Goal: Task Accomplishment & Management: Use online tool/utility

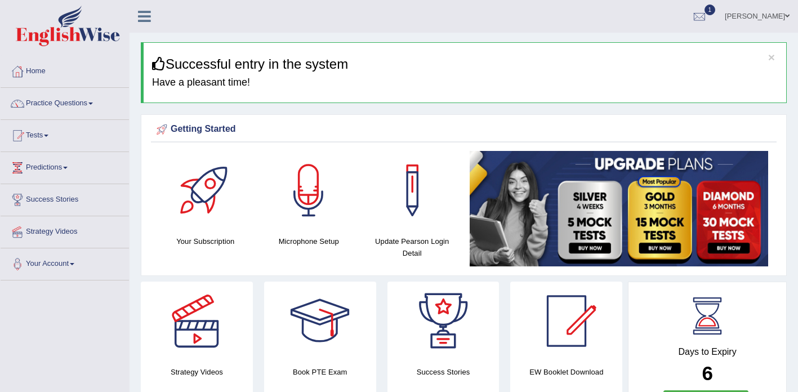
click at [54, 137] on link "Tests" at bounding box center [65, 134] width 128 height 28
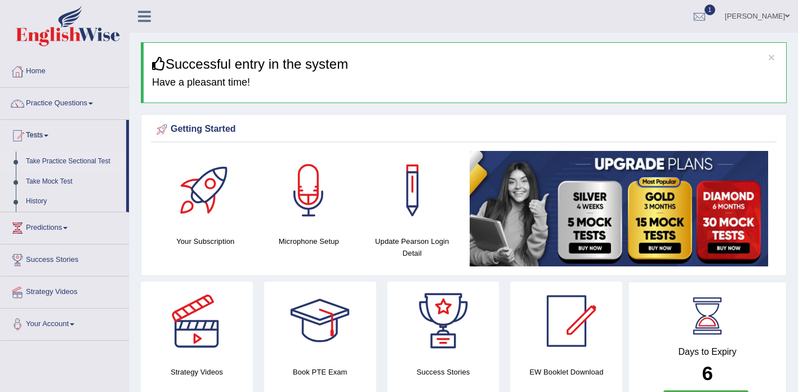
click at [75, 162] on link "Take Practice Sectional Test" at bounding box center [73, 162] width 105 height 20
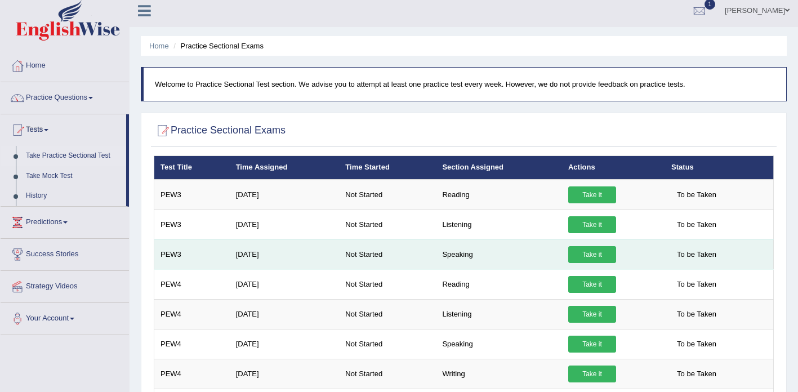
scroll to position [7, 0]
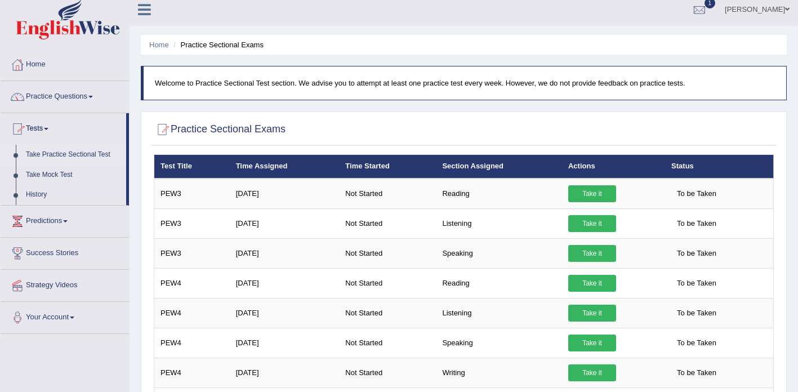
click at [68, 221] on link "Predictions" at bounding box center [65, 220] width 128 height 28
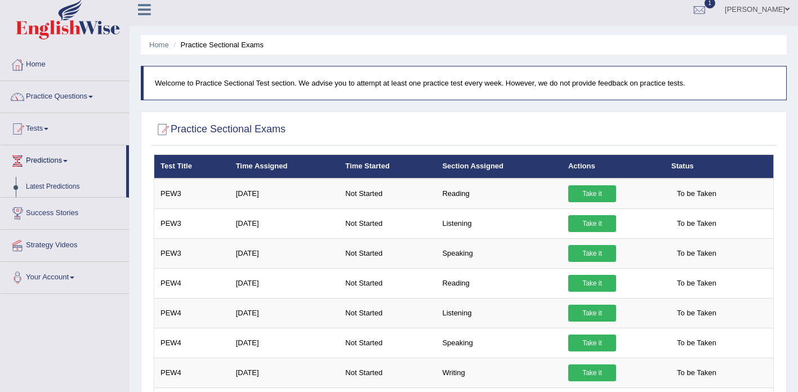
click at [73, 212] on link "Success Stories" at bounding box center [65, 212] width 128 height 28
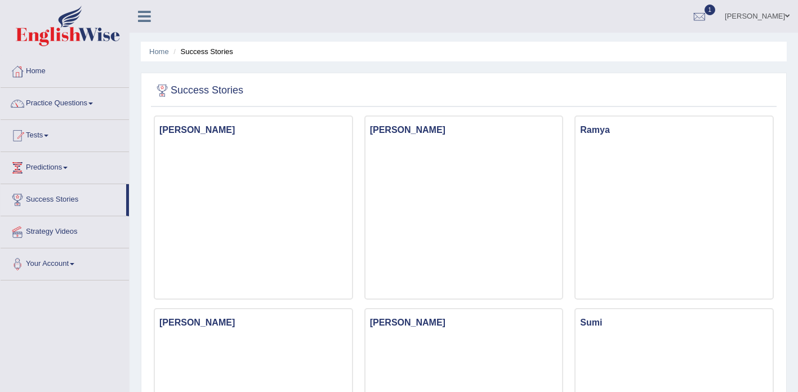
click at [96, 105] on link "Practice Questions" at bounding box center [65, 102] width 128 height 28
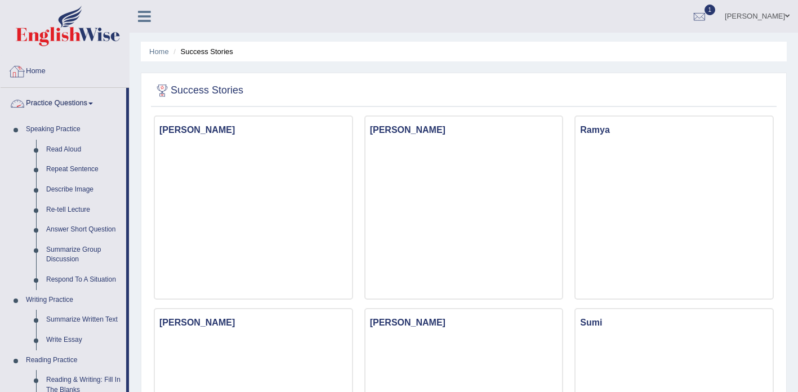
click at [46, 77] on link "Home" at bounding box center [65, 70] width 128 height 28
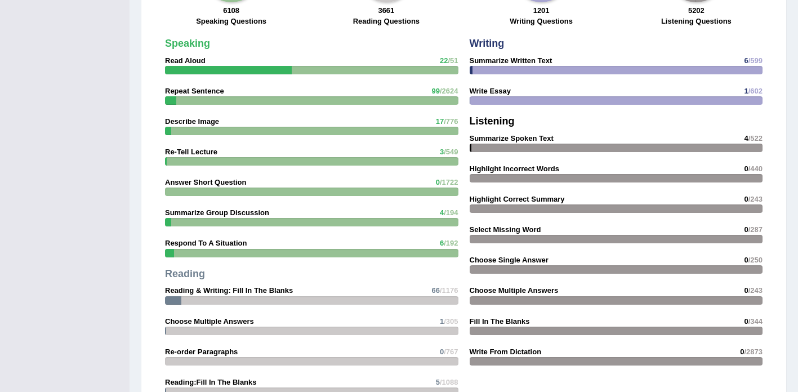
scroll to position [1262, 0]
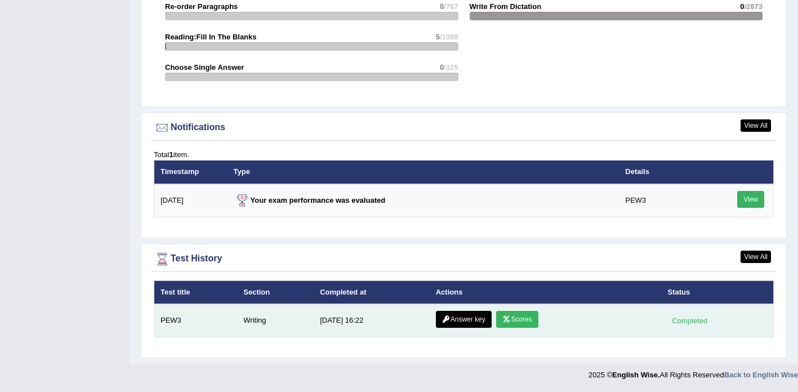
click at [517, 321] on link "Scores" at bounding box center [517, 319] width 42 height 17
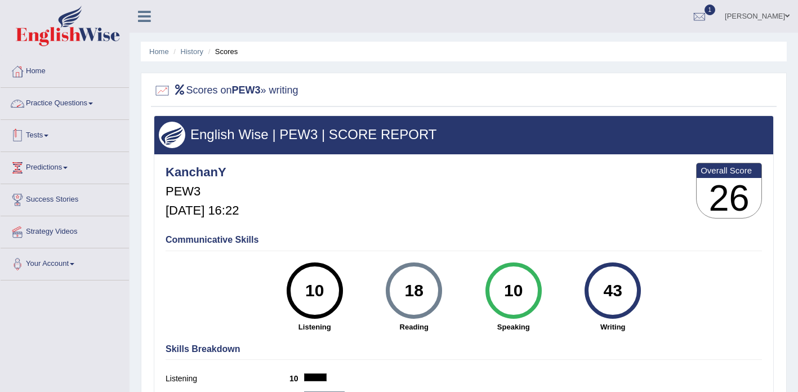
click at [55, 137] on link "Tests" at bounding box center [65, 134] width 128 height 28
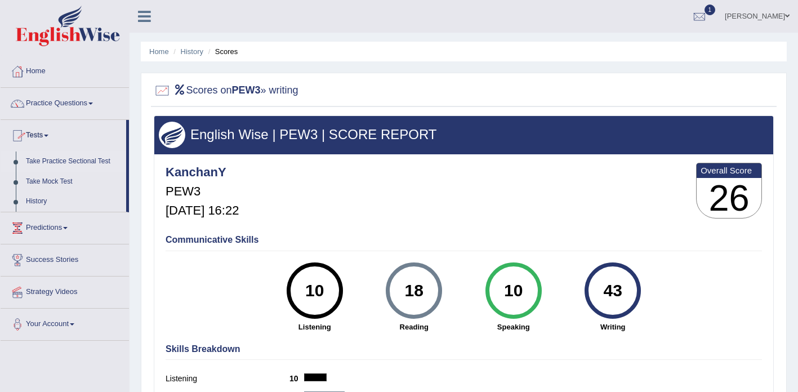
click at [85, 162] on link "Take Practice Sectional Test" at bounding box center [73, 162] width 105 height 20
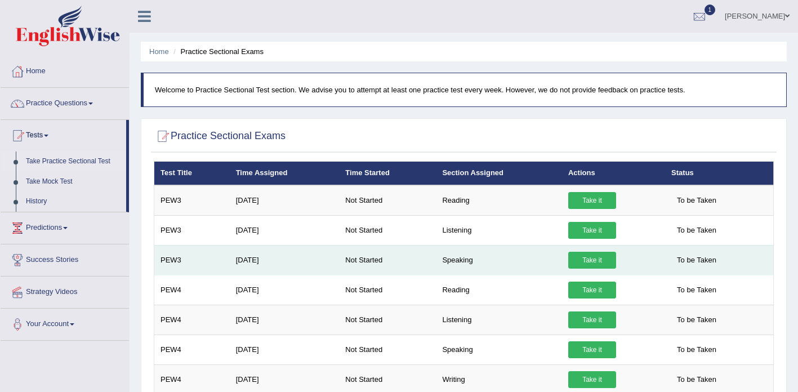
click at [593, 264] on link "Take it" at bounding box center [592, 260] width 48 height 17
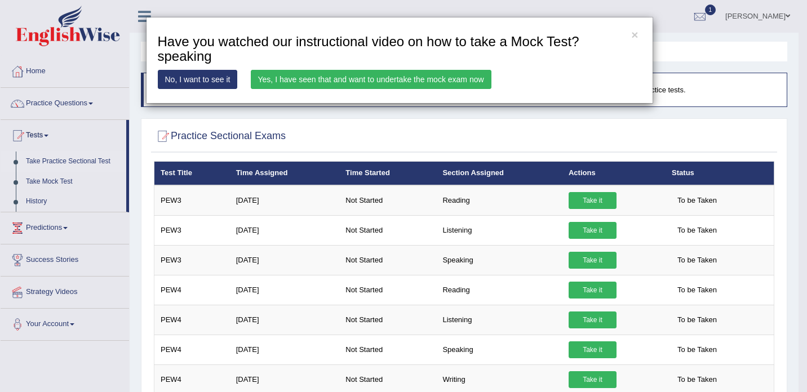
click at [363, 83] on link "Yes, I have seen that and want to undertake the mock exam now" at bounding box center [371, 79] width 241 height 19
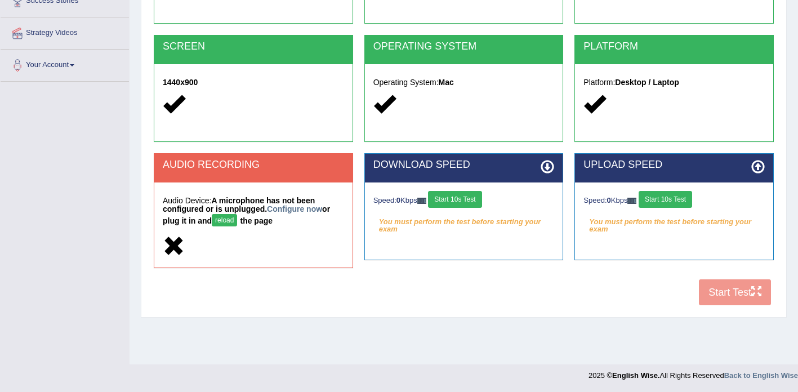
scroll to position [199, 0]
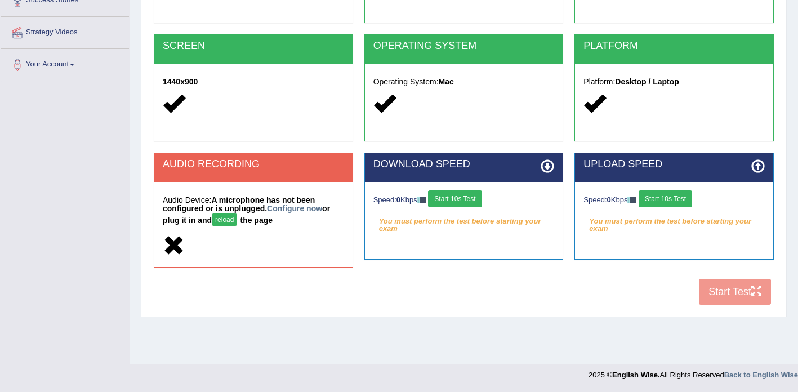
click at [226, 222] on button "reload" at bounding box center [224, 220] width 25 height 12
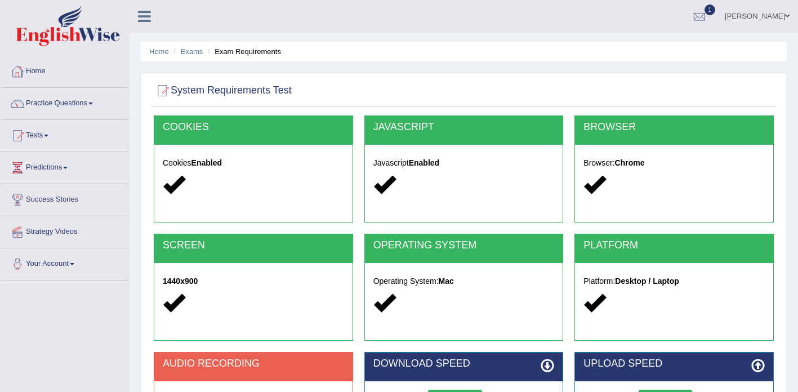
click at [42, 71] on link "Home" at bounding box center [65, 70] width 128 height 28
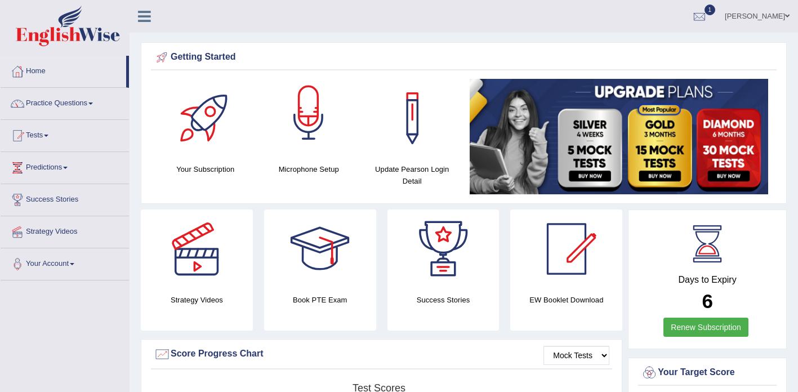
click at [315, 139] on div at bounding box center [308, 118] width 79 height 79
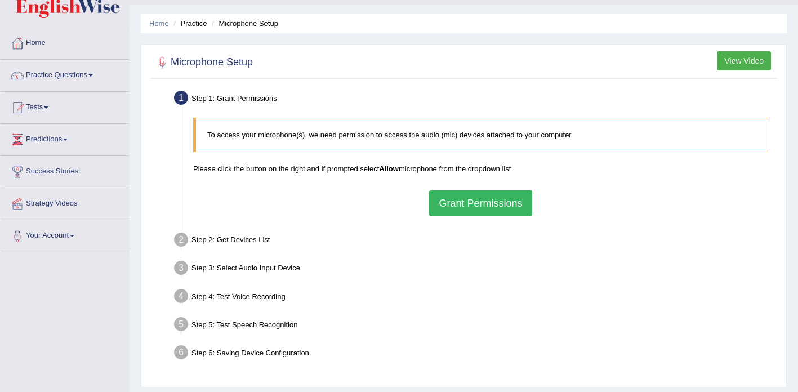
scroll to position [105, 0]
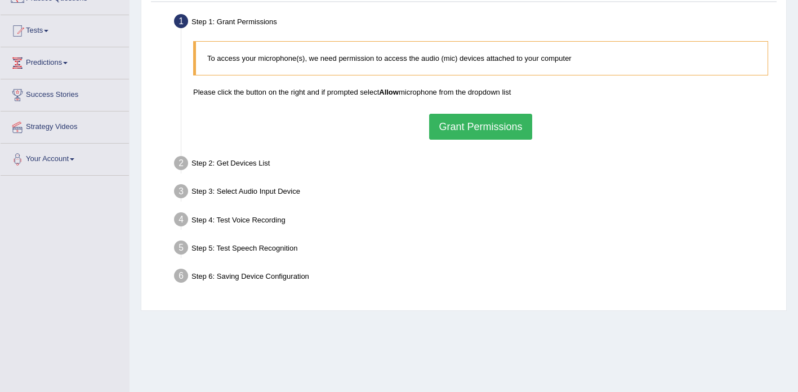
click at [454, 129] on button "Grant Permissions" at bounding box center [480, 127] width 103 height 26
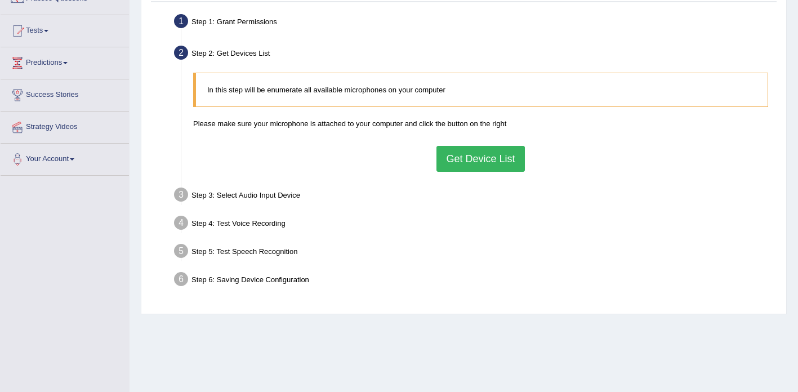
click at [462, 167] on button "Get Device List" at bounding box center [481, 159] width 88 height 26
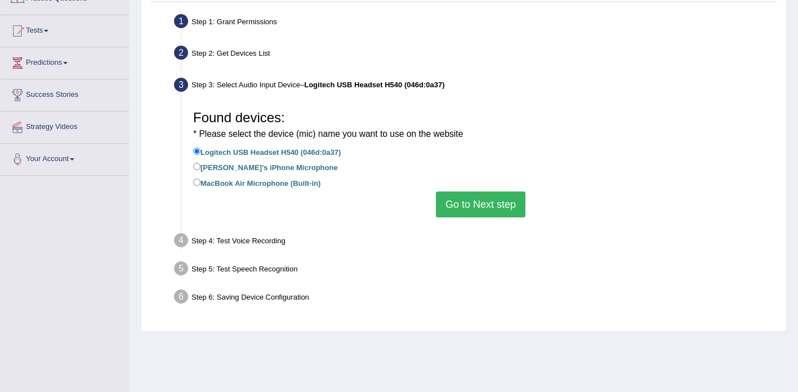
click at [483, 207] on button "Go to Next step" at bounding box center [481, 205] width 90 height 26
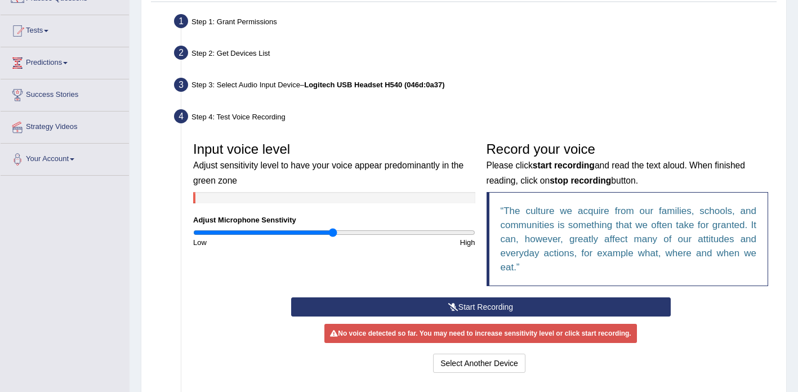
click at [461, 311] on button "Start Recording" at bounding box center [481, 306] width 380 height 19
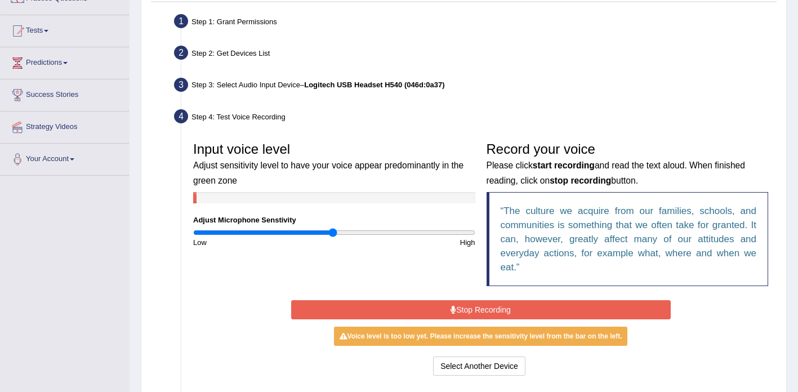
click at [462, 309] on button "Stop Recording" at bounding box center [481, 309] width 380 height 19
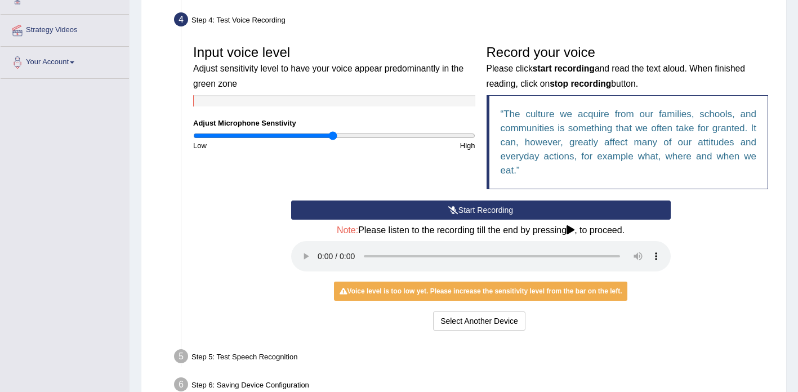
scroll to position [202, 0]
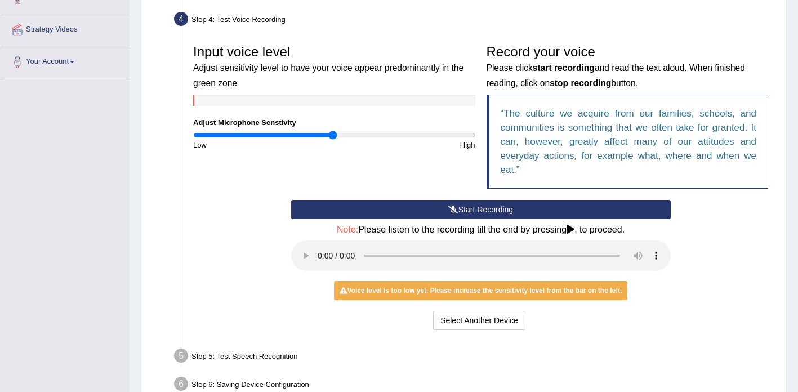
click at [452, 211] on icon at bounding box center [453, 210] width 10 height 8
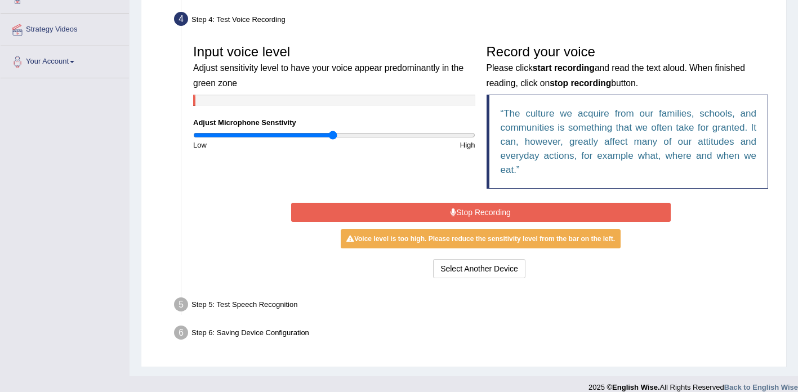
click at [456, 215] on button "Stop Recording" at bounding box center [481, 212] width 380 height 19
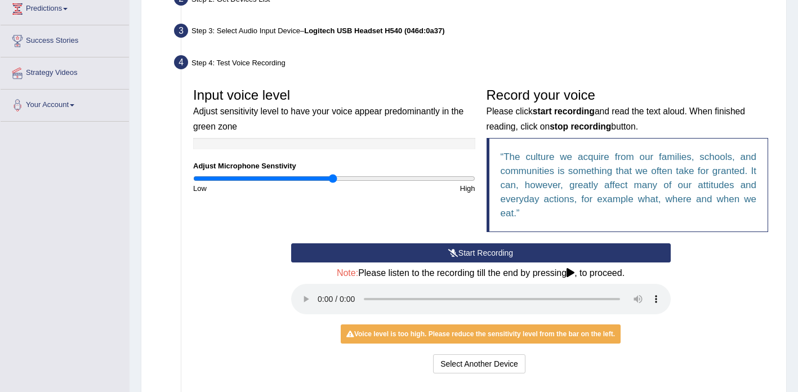
scroll to position [266, 0]
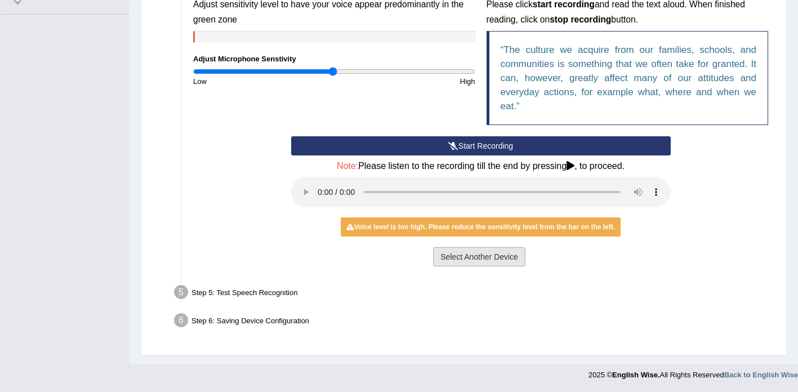
click at [469, 261] on button "Select Another Device" at bounding box center [479, 256] width 92 height 19
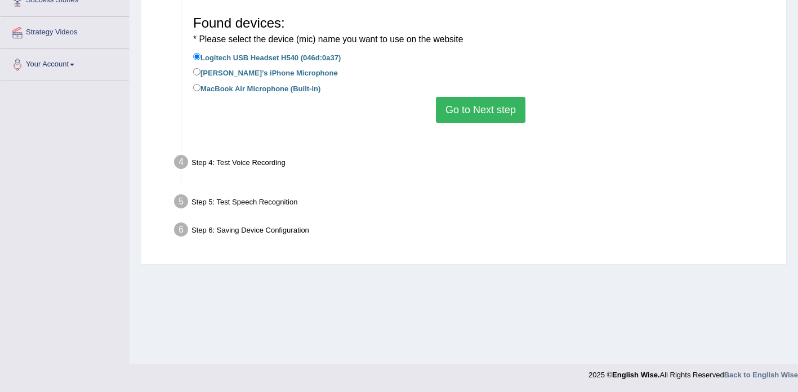
scroll to position [199, 0]
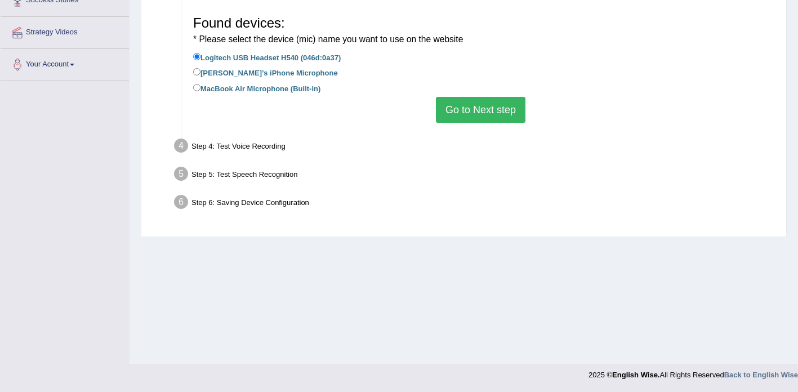
click at [469, 113] on button "Go to Next step" at bounding box center [481, 110] width 90 height 26
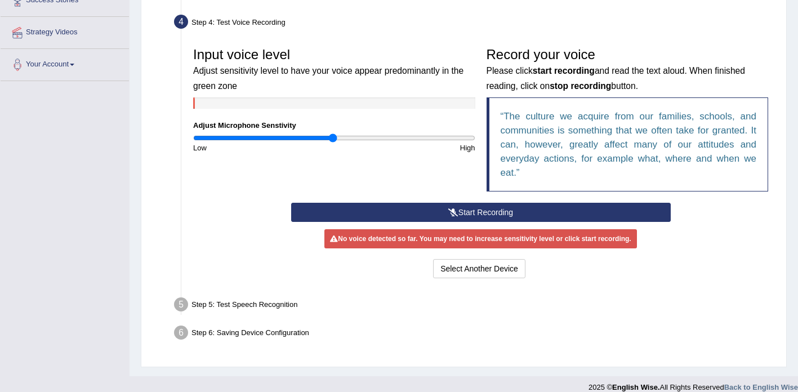
click at [434, 214] on button "Start Recording" at bounding box center [481, 212] width 380 height 19
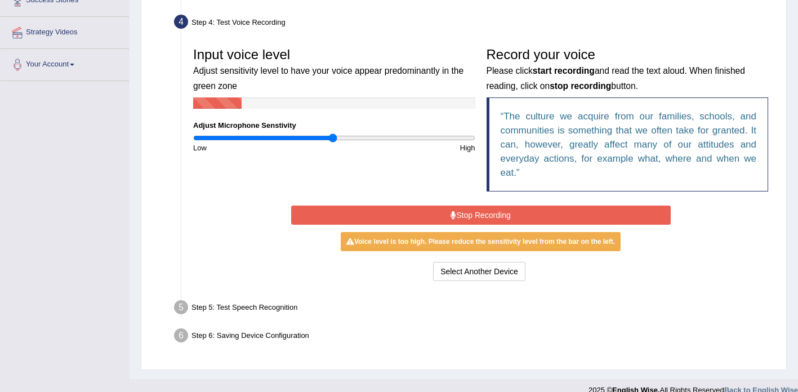
click at [481, 222] on button "Stop Recording" at bounding box center [481, 215] width 380 height 19
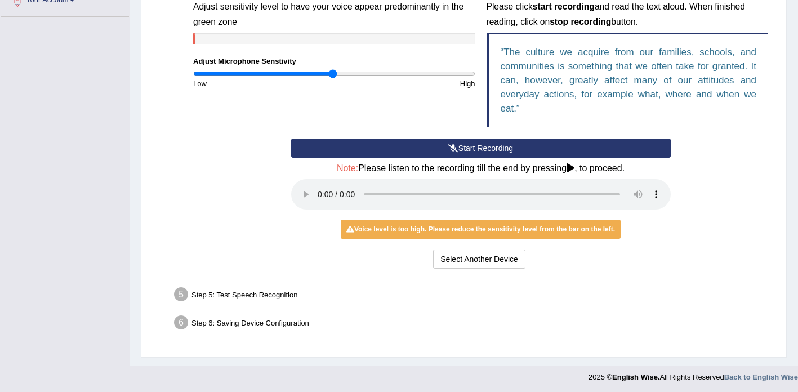
scroll to position [266, 0]
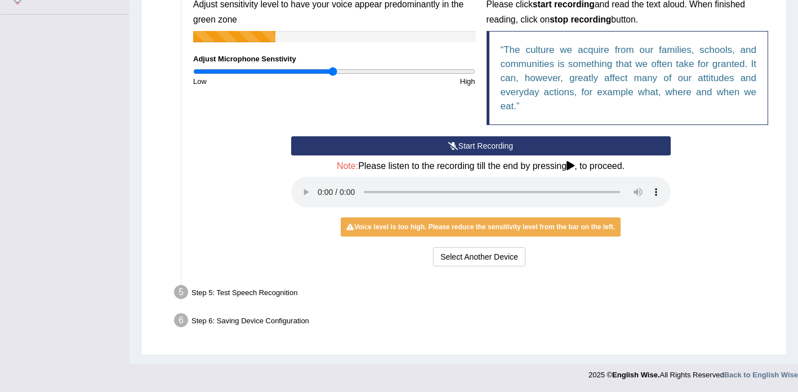
click at [575, 166] on icon at bounding box center [571, 165] width 8 height 9
click at [331, 73] on input "range" at bounding box center [334, 71] width 282 height 9
click at [329, 72] on input "range" at bounding box center [334, 71] width 282 height 9
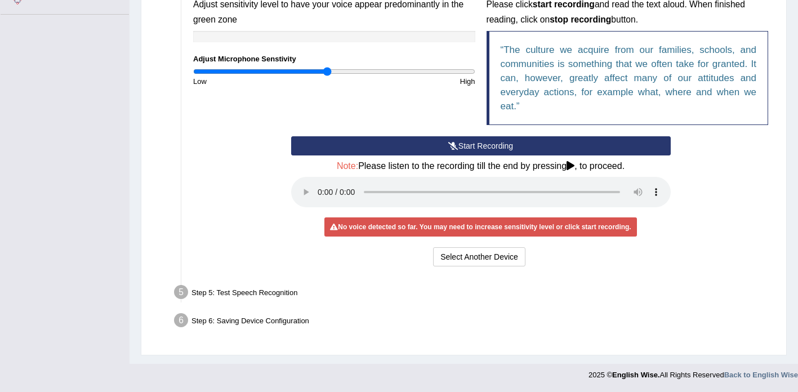
click at [326, 72] on input "range" at bounding box center [334, 71] width 282 height 9
click at [460, 144] on button "Start Recording" at bounding box center [481, 145] width 380 height 19
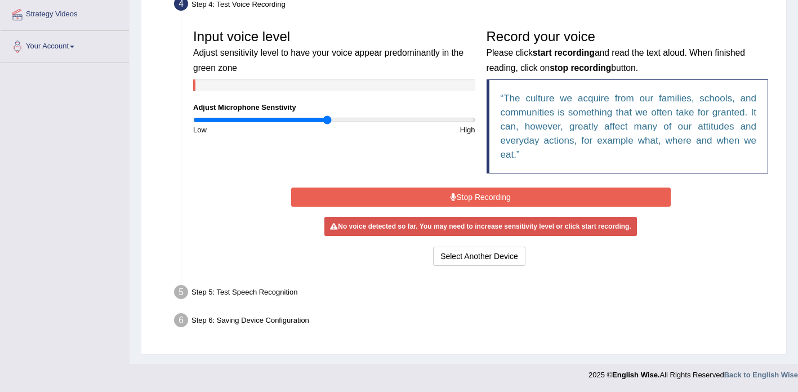
scroll to position [214, 0]
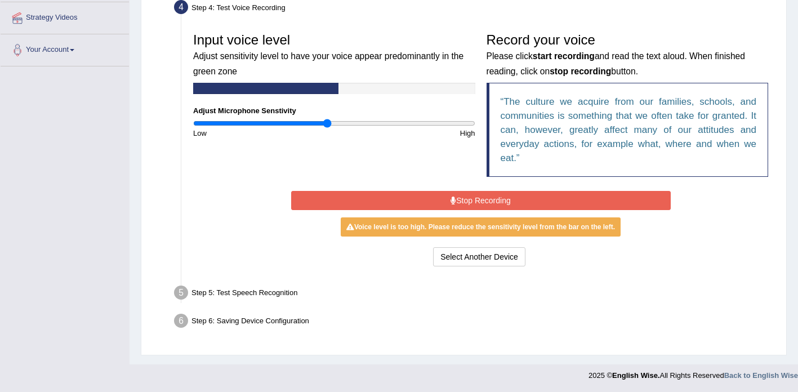
click at [527, 200] on button "Stop Recording" at bounding box center [481, 200] width 380 height 19
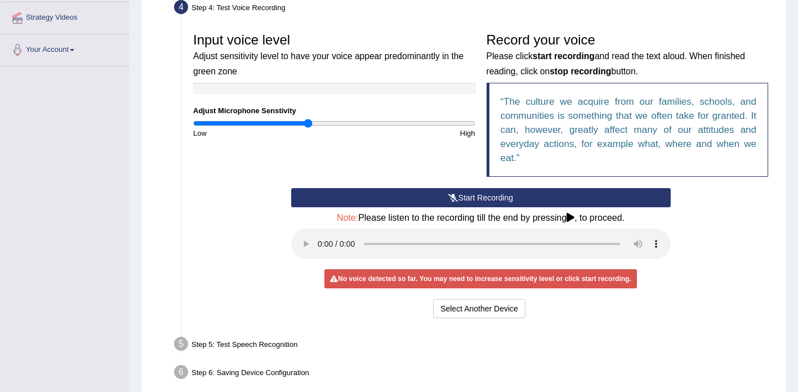
click at [307, 123] on input "range" at bounding box center [334, 123] width 282 height 9
type input "0.62"
click at [281, 121] on input "range" at bounding box center [334, 123] width 282 height 9
click at [450, 197] on icon at bounding box center [453, 198] width 10 height 8
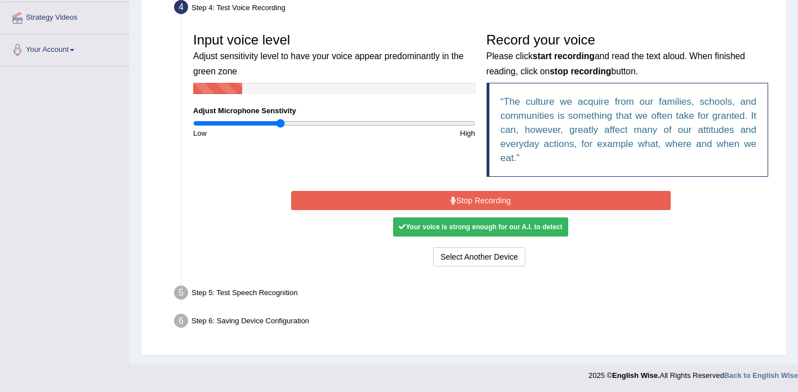
click at [451, 226] on div "Your voice is strong enough for our A.I. to detect" at bounding box center [480, 226] width 175 height 19
click at [524, 226] on div "Your voice is strong enough for our A.I. to detect" at bounding box center [480, 226] width 175 height 19
click at [466, 200] on button "Stop Recording" at bounding box center [481, 200] width 380 height 19
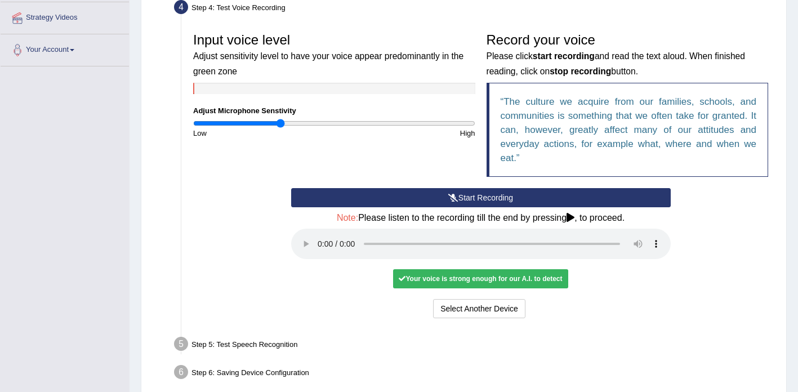
click at [453, 282] on div "Your voice is strong enough for our A.I. to detect" at bounding box center [480, 278] width 175 height 19
click at [460, 201] on button "Start Recording" at bounding box center [481, 197] width 380 height 19
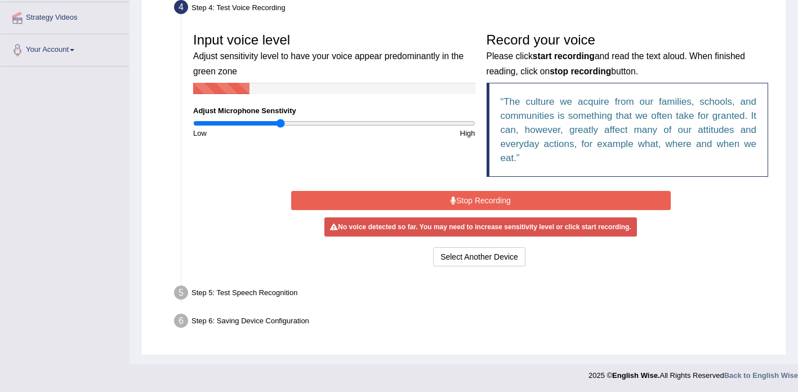
click at [460, 203] on button "Stop Recording" at bounding box center [481, 200] width 380 height 19
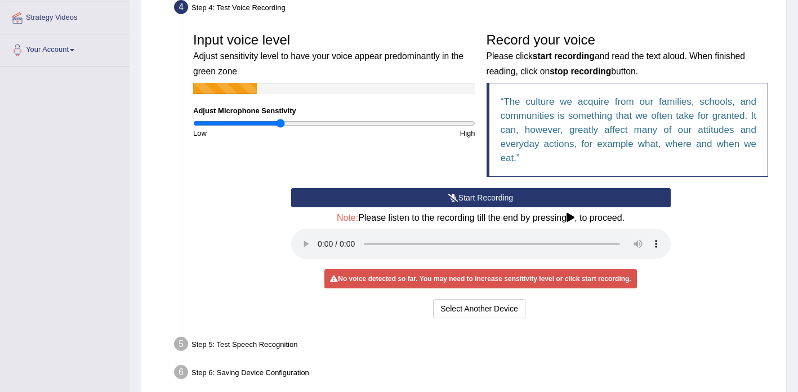
click at [478, 201] on button "Start Recording" at bounding box center [481, 197] width 380 height 19
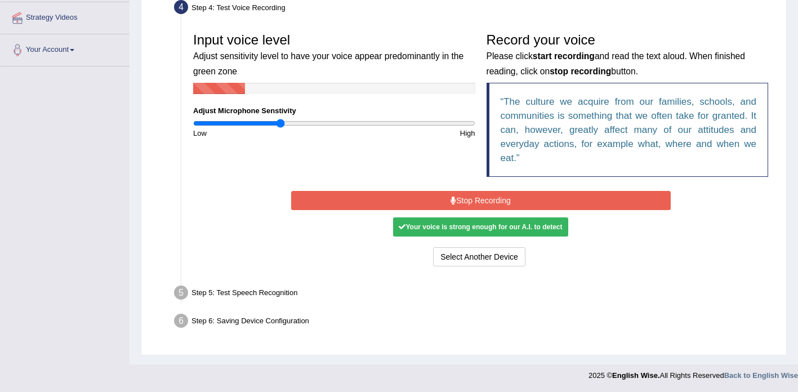
click at [481, 226] on div "Your voice is strong enough for our A.I. to detect" at bounding box center [480, 226] width 175 height 19
click at [482, 204] on button "Stop Recording" at bounding box center [481, 200] width 380 height 19
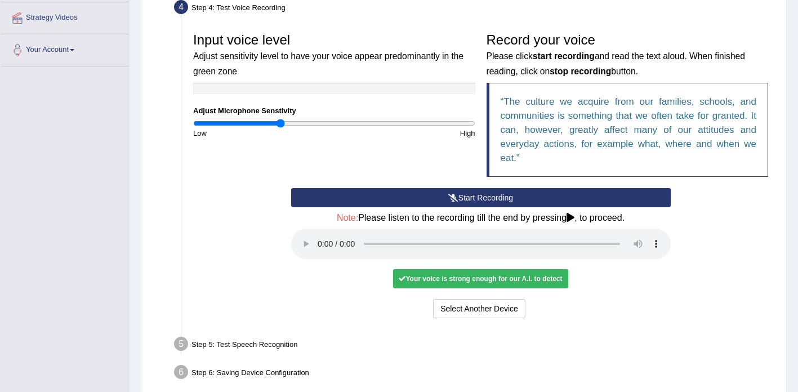
click at [482, 278] on div "Your voice is strong enough for our A.I. to detect" at bounding box center [480, 278] width 175 height 19
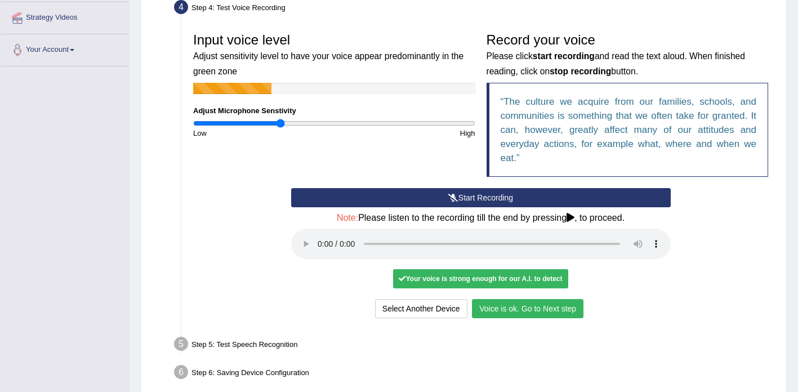
click at [504, 306] on button "Voice is ok. Go to Next step" at bounding box center [528, 308] width 112 height 19
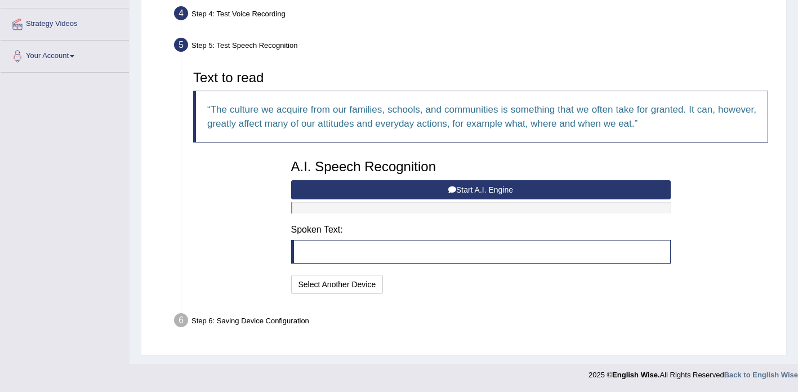
scroll to position [208, 0]
click at [464, 192] on button "Start A.I. Engine" at bounding box center [481, 189] width 380 height 19
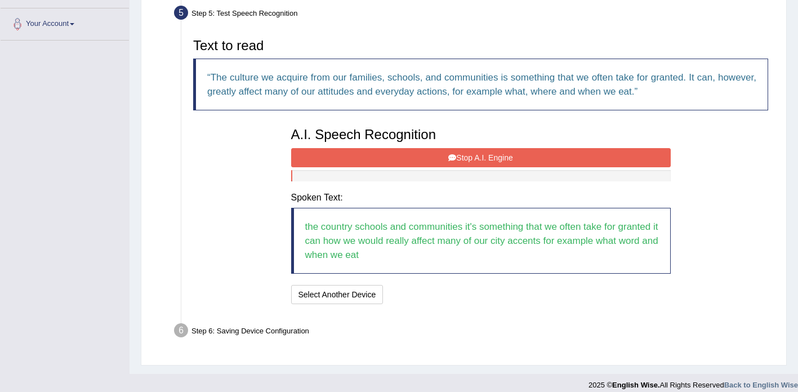
scroll to position [250, 0]
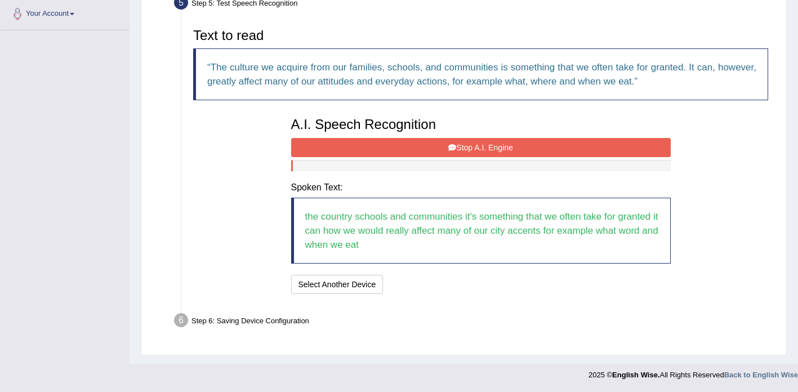
click at [471, 144] on button "Stop A.I. Engine" at bounding box center [481, 147] width 380 height 19
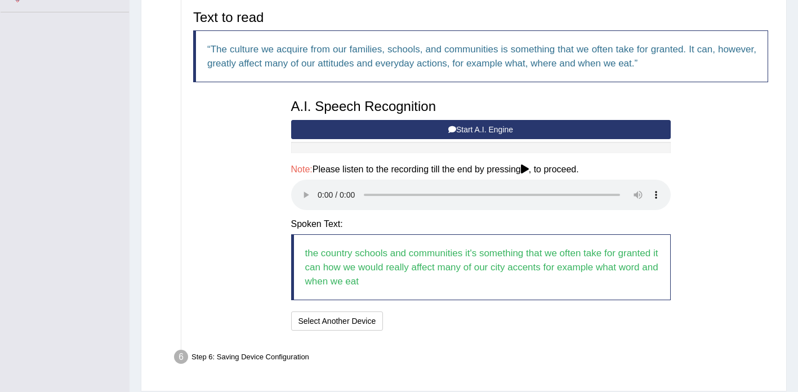
scroll to position [304, 0]
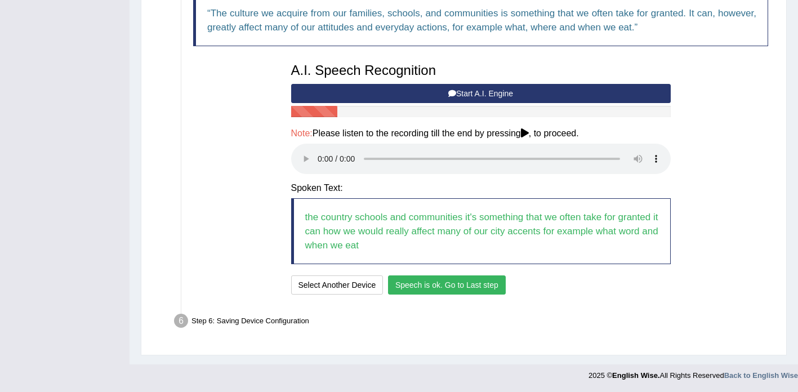
click at [408, 288] on button "Speech is ok. Go to Last step" at bounding box center [447, 284] width 118 height 19
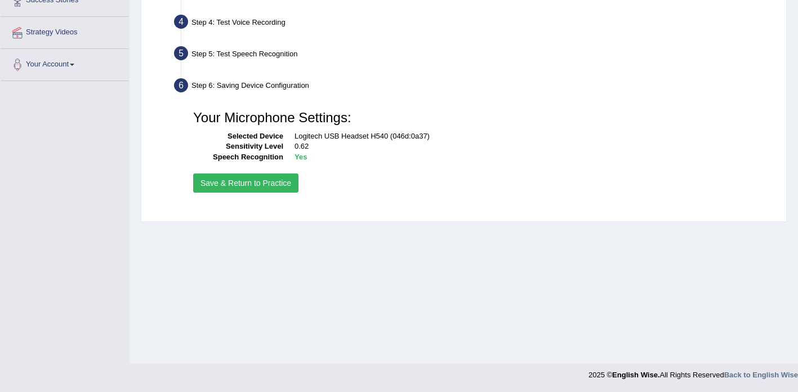
click at [261, 190] on button "Save & Return to Practice" at bounding box center [245, 183] width 105 height 19
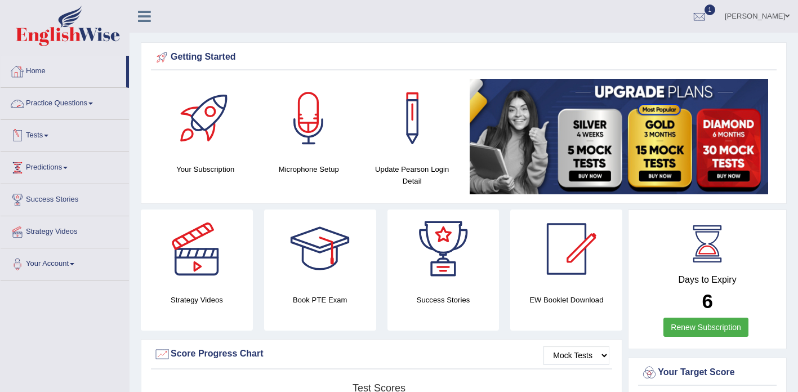
click at [51, 140] on link "Tests" at bounding box center [65, 134] width 128 height 28
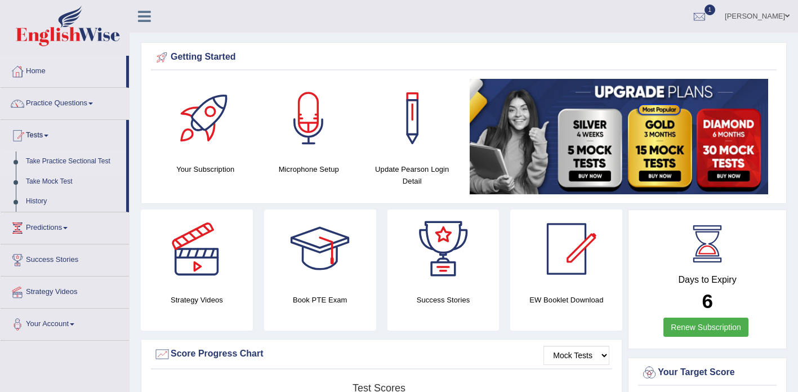
click at [57, 163] on link "Take Practice Sectional Test" at bounding box center [73, 162] width 105 height 20
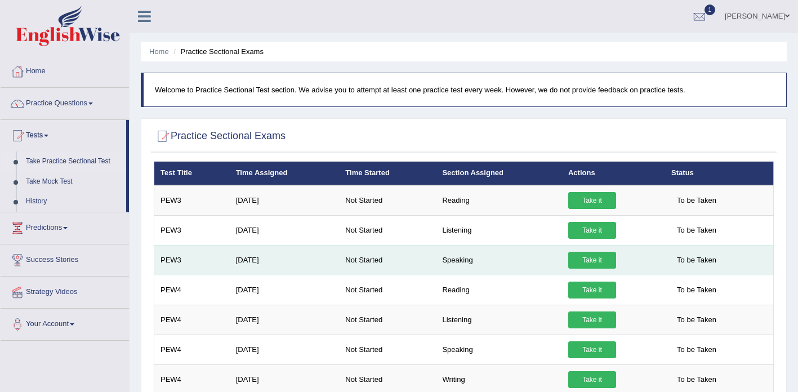
click at [596, 262] on link "Take it" at bounding box center [592, 260] width 48 height 17
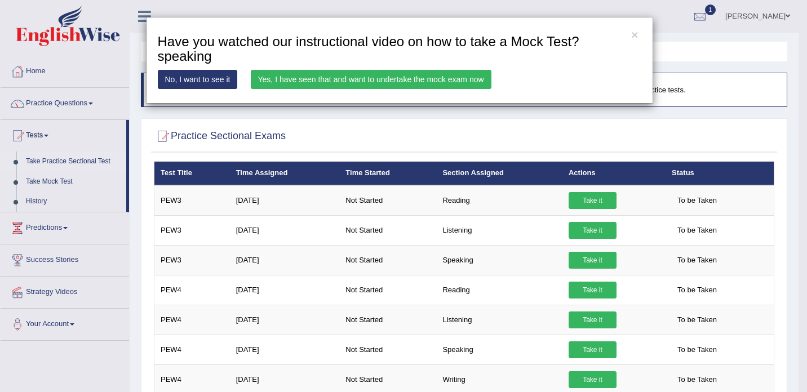
click at [355, 82] on link "Yes, I have seen that and want to undertake the mock exam now" at bounding box center [371, 79] width 241 height 19
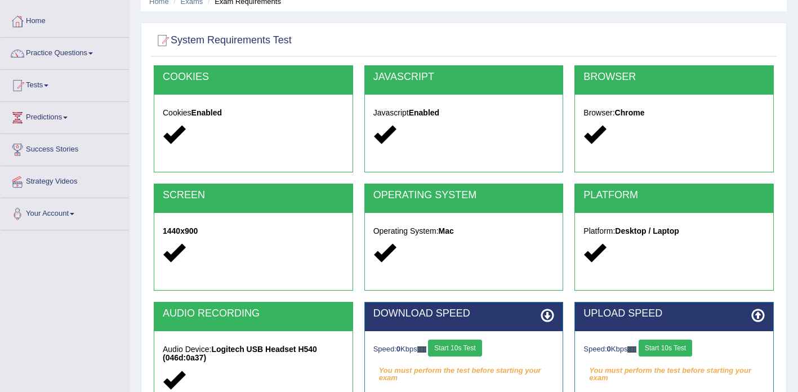
scroll to position [199, 0]
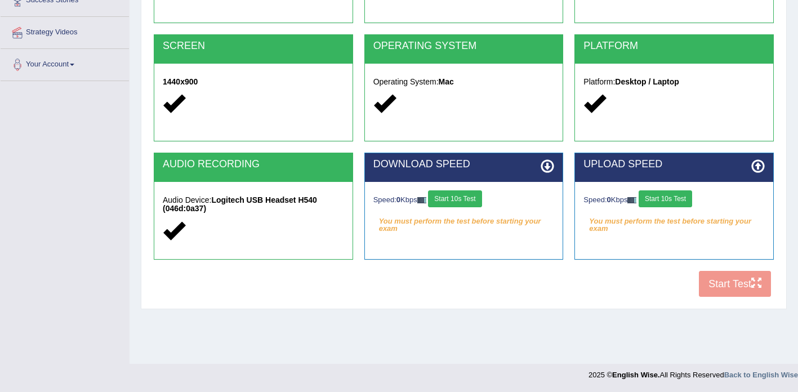
click at [472, 200] on button "Start 10s Test" at bounding box center [455, 198] width 54 height 17
click at [546, 166] on icon at bounding box center [548, 166] width 14 height 14
click at [546, 169] on icon at bounding box center [548, 166] width 14 height 14
click at [668, 201] on button "Start 10s Test" at bounding box center [666, 198] width 54 height 17
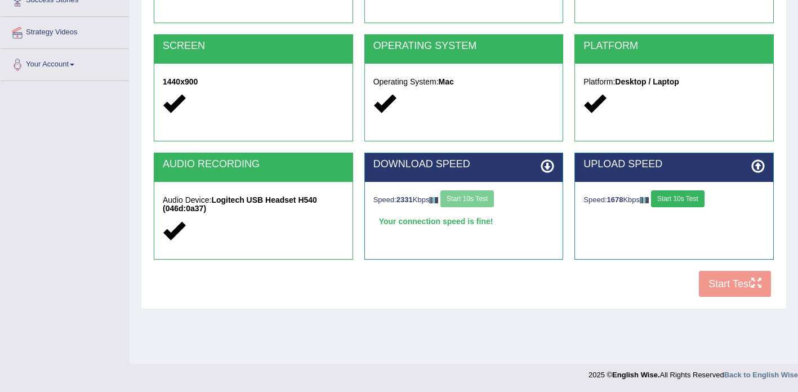
click at [761, 164] on icon at bounding box center [758, 166] width 14 height 14
click at [760, 165] on icon at bounding box center [758, 166] width 14 height 14
click at [760, 166] on icon at bounding box center [758, 166] width 14 height 14
click at [679, 203] on button "Start 10s Test" at bounding box center [678, 198] width 54 height 17
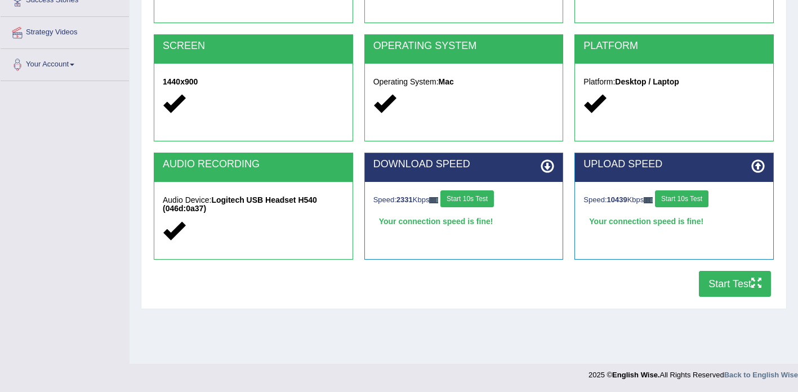
click at [679, 202] on button "Start 10s Test" at bounding box center [682, 198] width 54 height 17
click at [714, 285] on button "Start Test" at bounding box center [735, 284] width 72 height 26
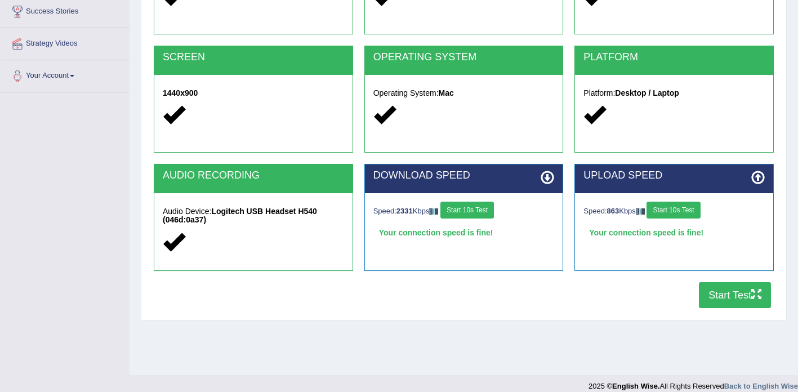
scroll to position [132, 0]
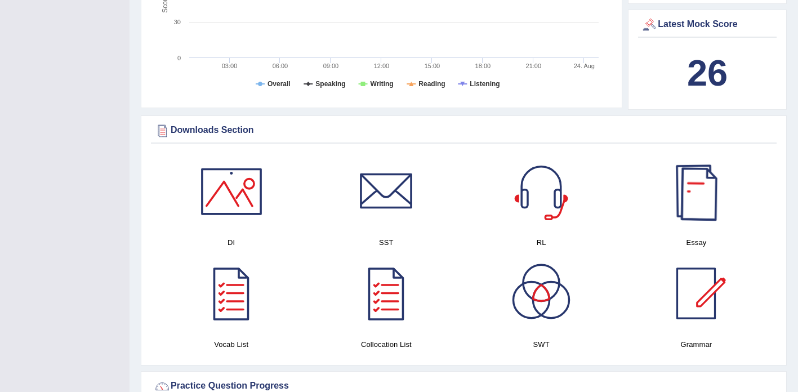
scroll to position [443, 0]
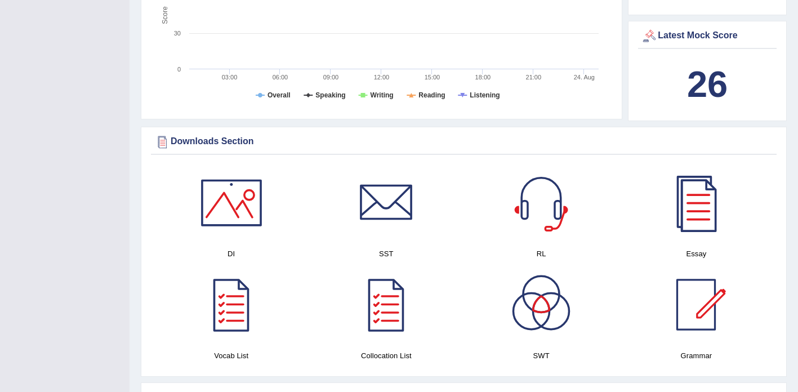
click at [693, 34] on div "Latest Mock Score" at bounding box center [707, 36] width 133 height 17
click at [661, 32] on div "Latest Mock Score" at bounding box center [707, 36] width 133 height 17
click at [678, 35] on div "Latest Mock Score" at bounding box center [707, 36] width 133 height 17
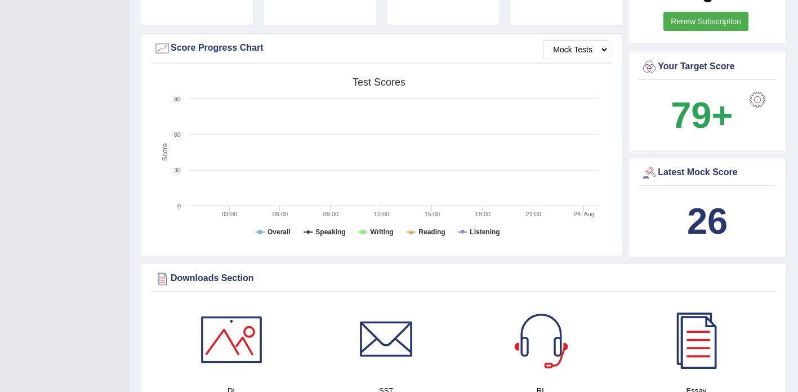
scroll to position [306, 0]
click at [756, 100] on div at bounding box center [757, 99] width 23 height 23
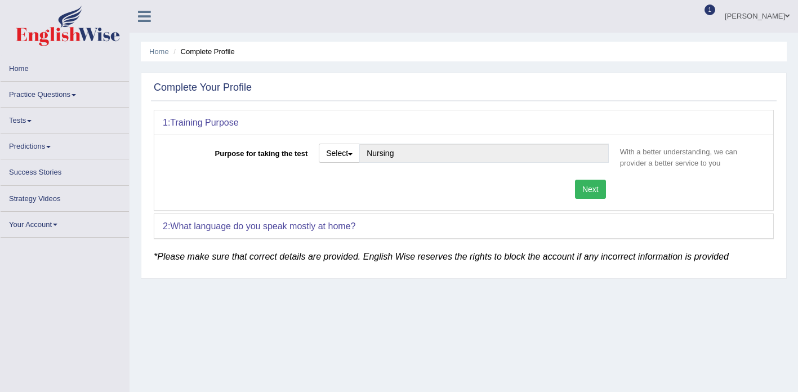
click at [681, 69] on div "Home Complete Profile Complete Your Profile 1: Training Purpose Purpose for tak…" at bounding box center [464, 281] width 669 height 563
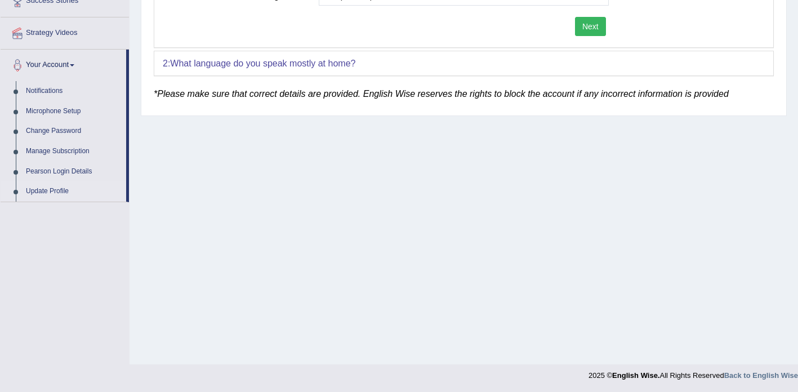
scroll to position [199, 0]
click at [314, 61] on b "What language do you speak mostly at home?" at bounding box center [262, 63] width 185 height 10
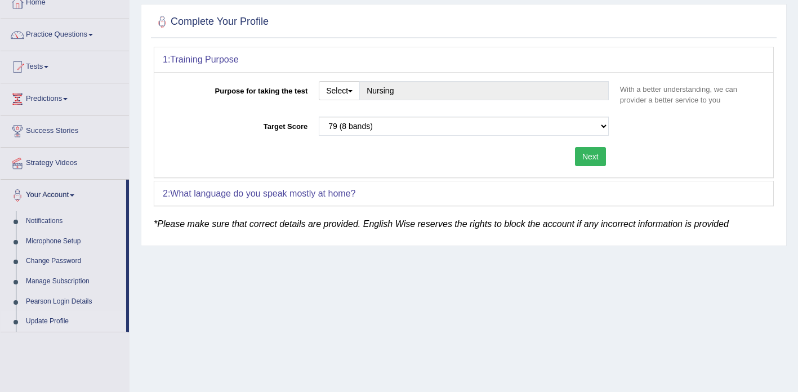
scroll to position [0, 0]
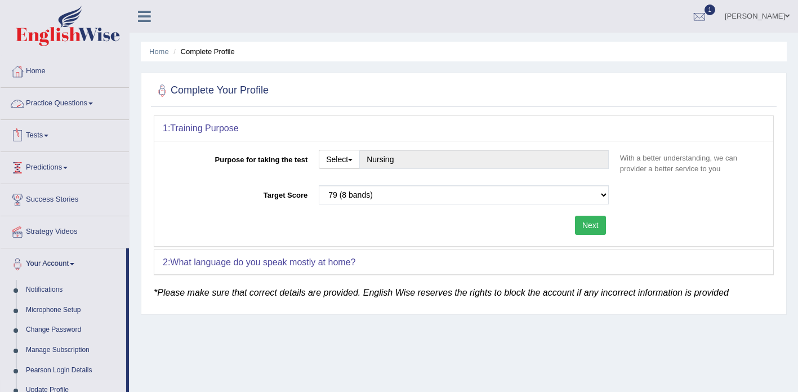
click at [51, 134] on link "Tests" at bounding box center [65, 134] width 128 height 28
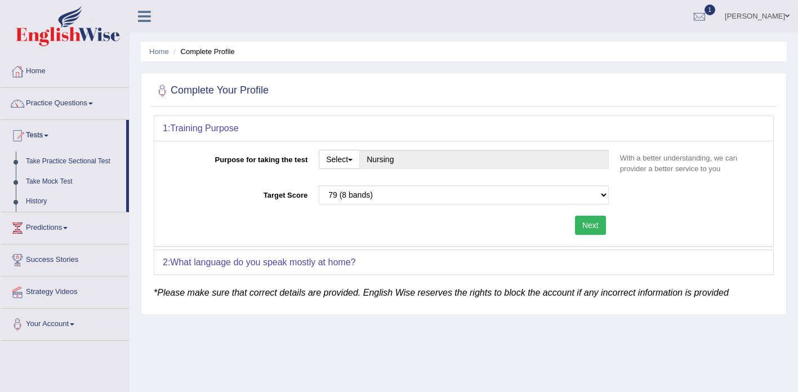
click at [60, 180] on link "Take Mock Test" at bounding box center [73, 182] width 105 height 20
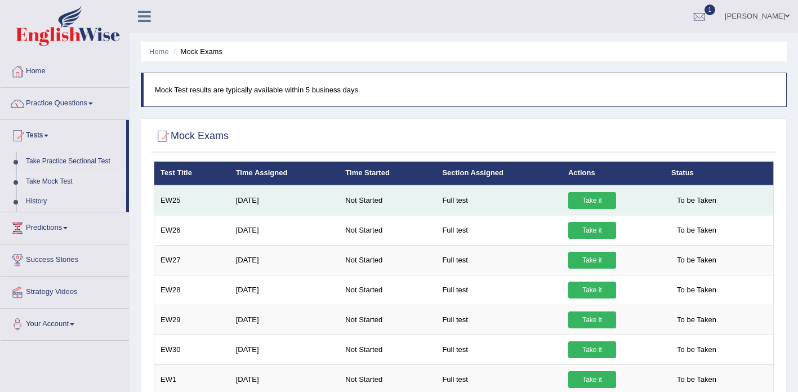
click at [592, 200] on link "Take it" at bounding box center [592, 200] width 48 height 17
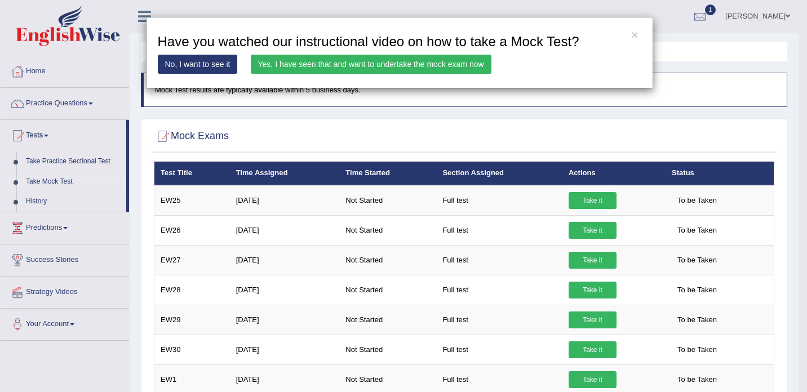
click at [433, 68] on link "Yes, I have seen that and want to undertake the mock exam now" at bounding box center [371, 64] width 241 height 19
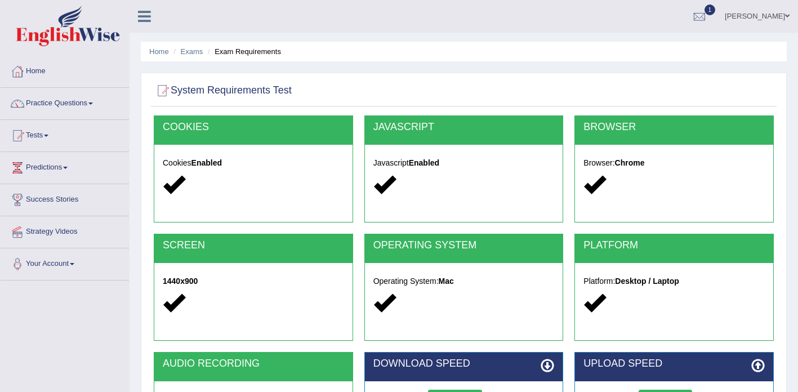
click at [100, 107] on link "Practice Questions" at bounding box center [65, 102] width 128 height 28
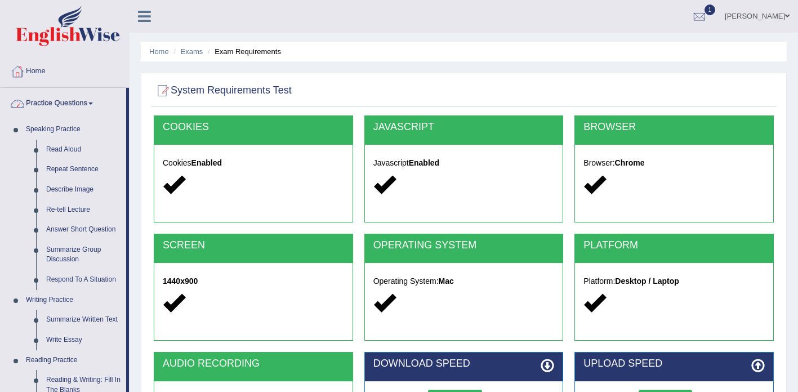
click at [93, 103] on span at bounding box center [90, 104] width 5 height 2
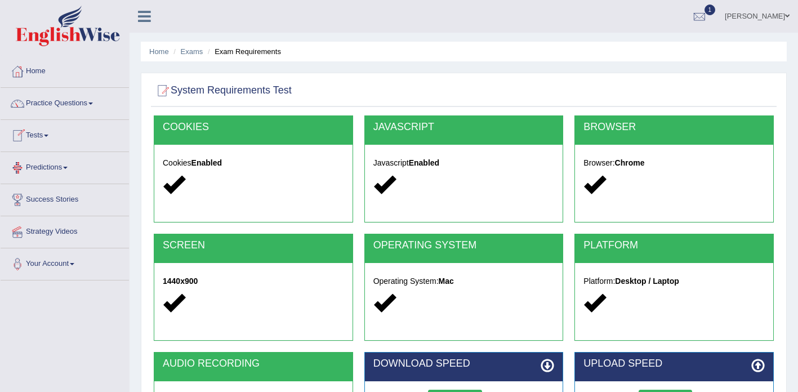
click at [49, 139] on link "Tests" at bounding box center [65, 134] width 128 height 28
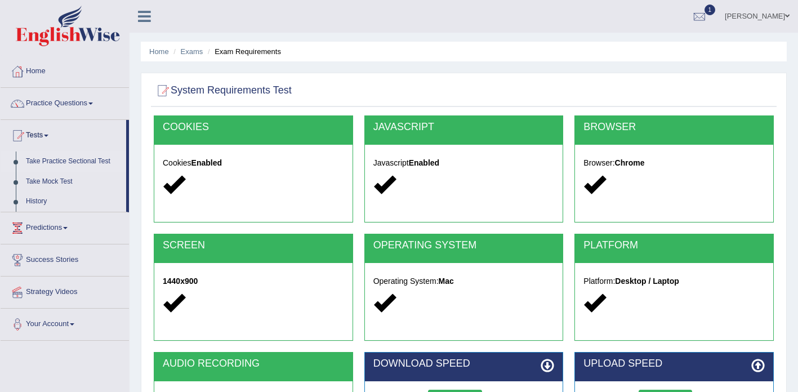
click at [95, 161] on link "Take Practice Sectional Test" at bounding box center [73, 162] width 105 height 20
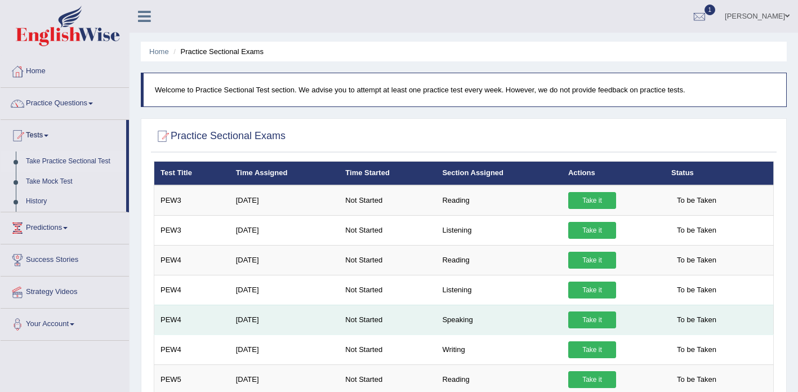
click at [602, 322] on link "Take it" at bounding box center [592, 320] width 48 height 17
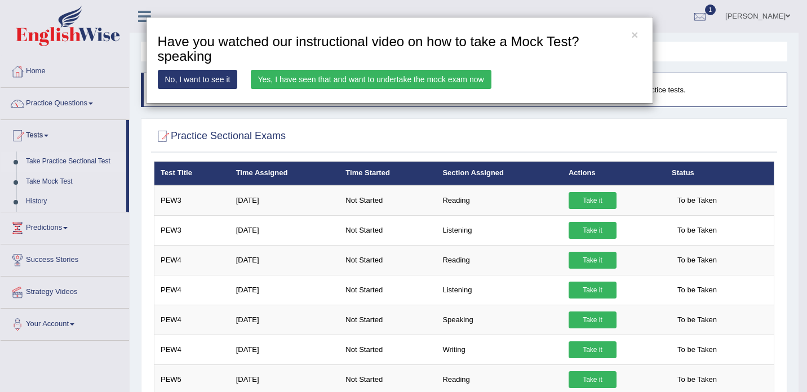
click at [326, 81] on link "Yes, I have seen that and want to undertake the mock exam now" at bounding box center [371, 79] width 241 height 19
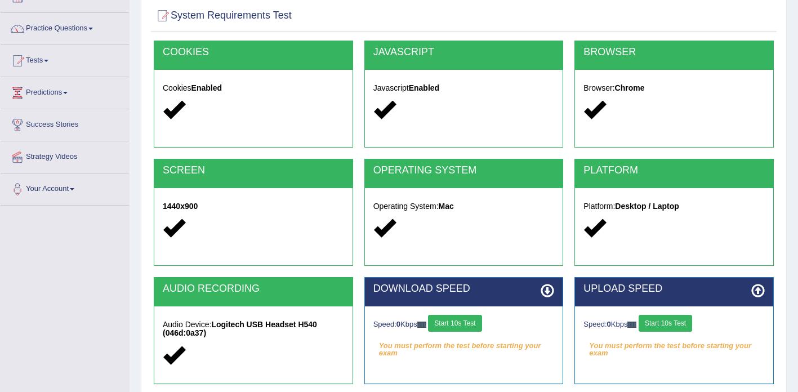
scroll to position [199, 0]
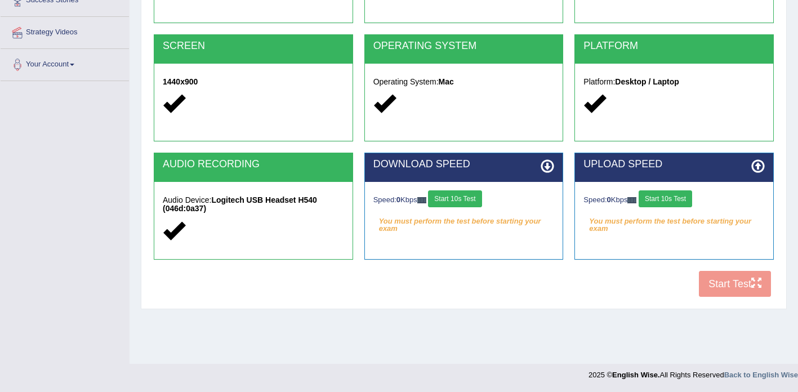
click at [472, 201] on button "Start 10s Test" at bounding box center [455, 198] width 54 height 17
click at [675, 199] on div "Speed: 0 Kbps Start 10s Test" at bounding box center [674, 200] width 181 height 20
click at [556, 168] on div "DOWNLOAD SPEED" at bounding box center [464, 167] width 198 height 29
click at [550, 167] on icon at bounding box center [548, 166] width 14 height 14
click at [680, 198] on button "Start 10s Test" at bounding box center [666, 198] width 54 height 17
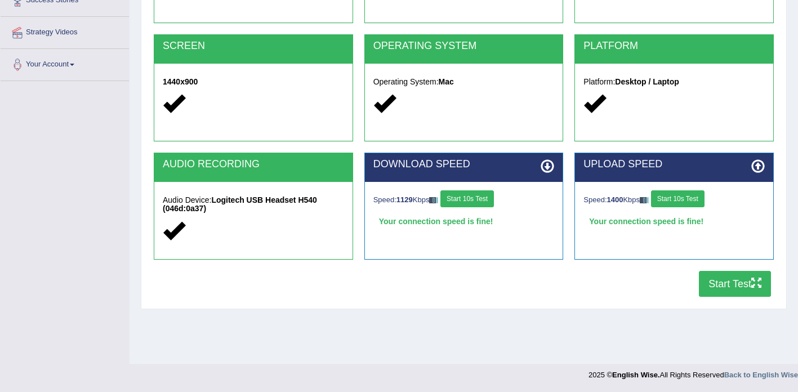
click at [739, 288] on button "Start Test" at bounding box center [735, 284] width 72 height 26
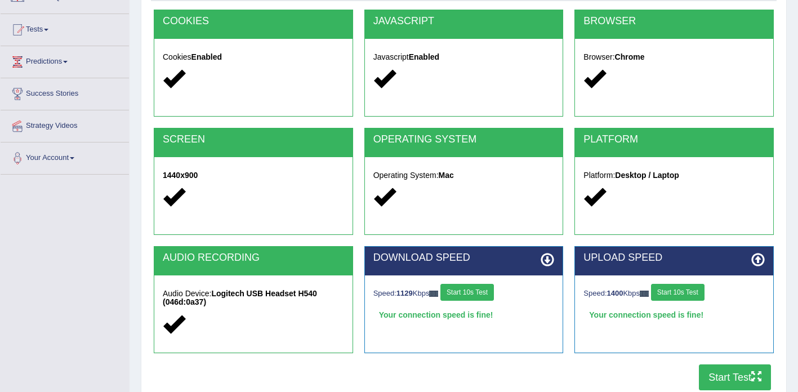
scroll to position [0, 0]
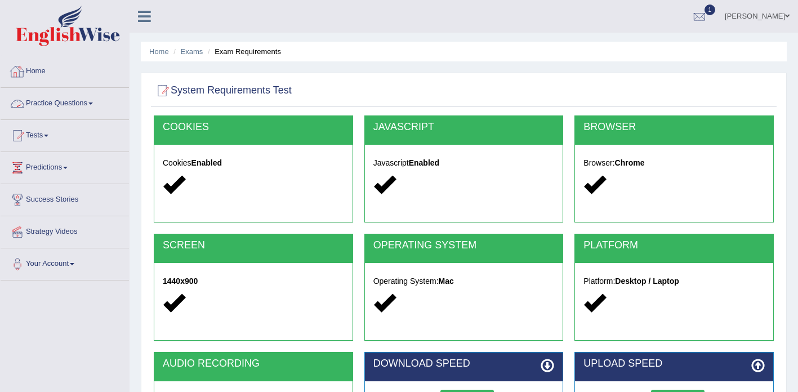
click at [93, 107] on link "Practice Questions" at bounding box center [65, 102] width 128 height 28
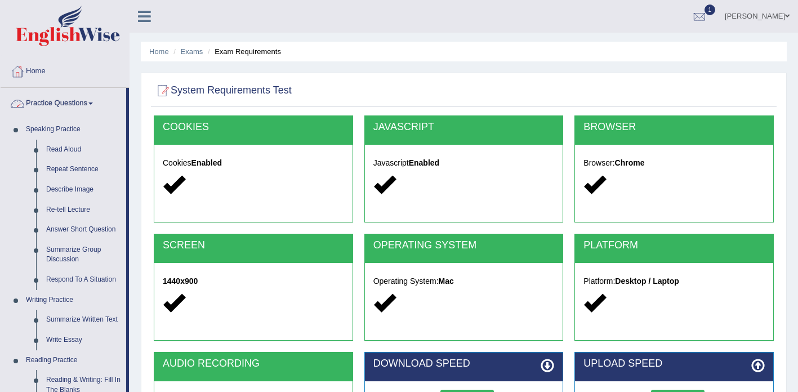
click at [96, 106] on link "Practice Questions" at bounding box center [64, 102] width 126 height 28
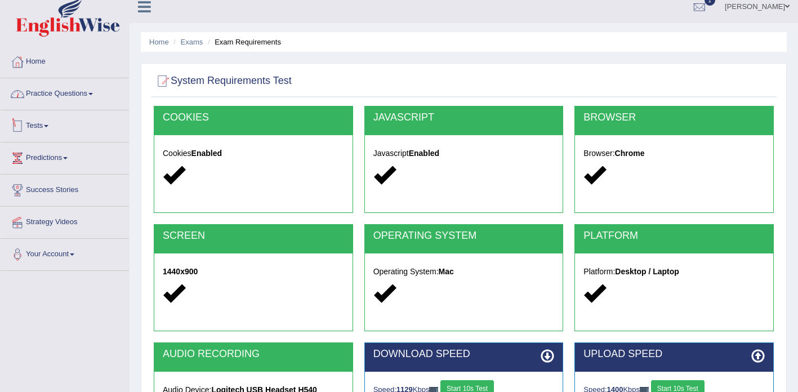
scroll to position [24, 0]
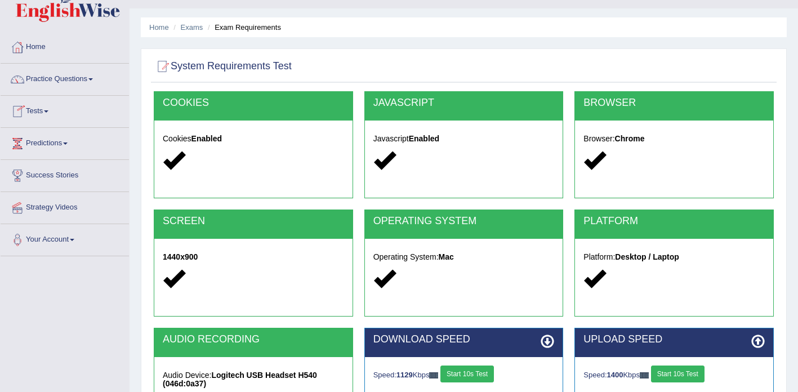
click at [50, 110] on link "Tests" at bounding box center [65, 110] width 128 height 28
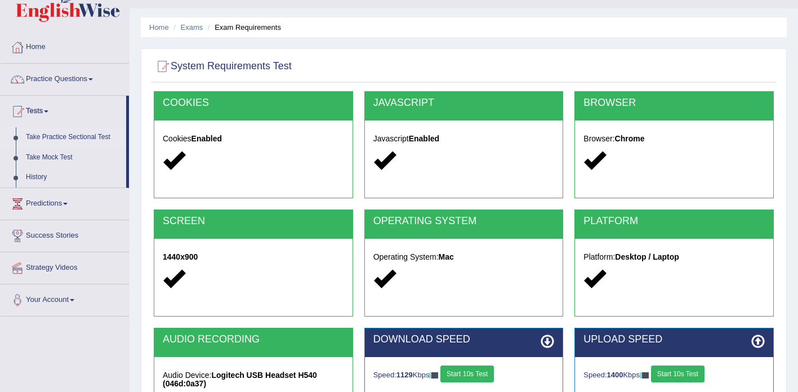
click at [73, 139] on link "Take Practice Sectional Test" at bounding box center [73, 137] width 105 height 20
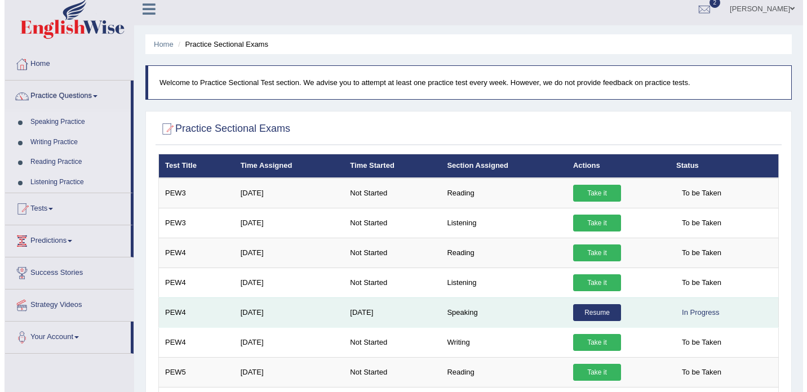
scroll to position [18, 0]
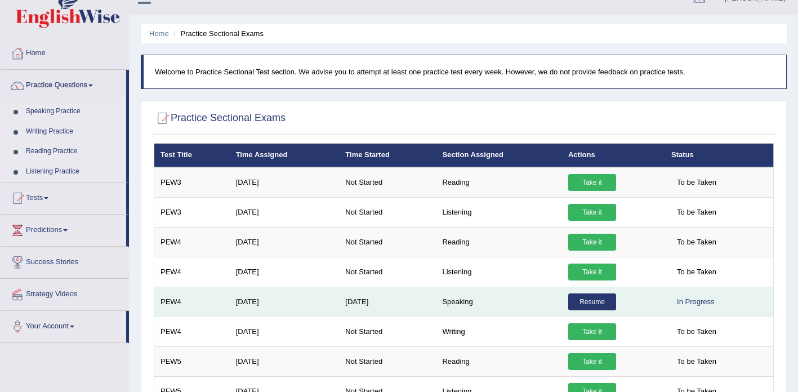
click at [592, 305] on link "Resume" at bounding box center [592, 301] width 48 height 17
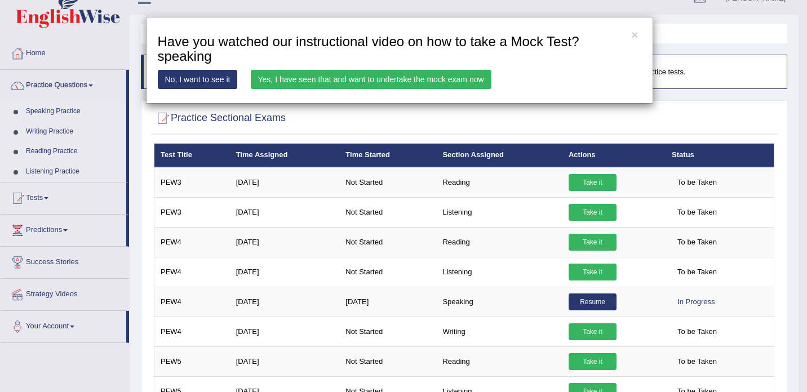
click at [350, 78] on link "Yes, I have seen that and want to undertake the mock exam now" at bounding box center [371, 79] width 241 height 19
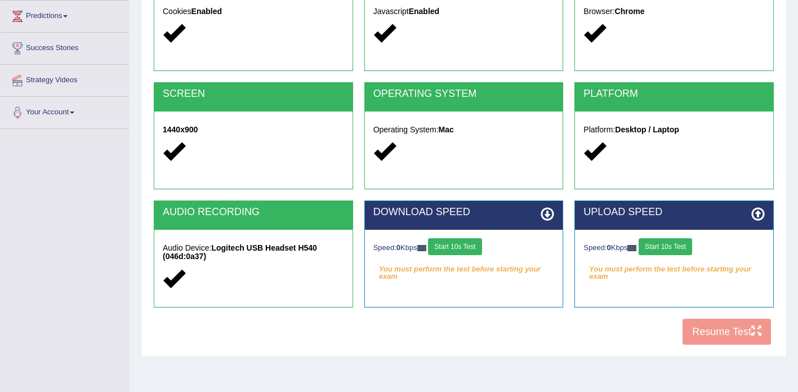
scroll to position [199, 0]
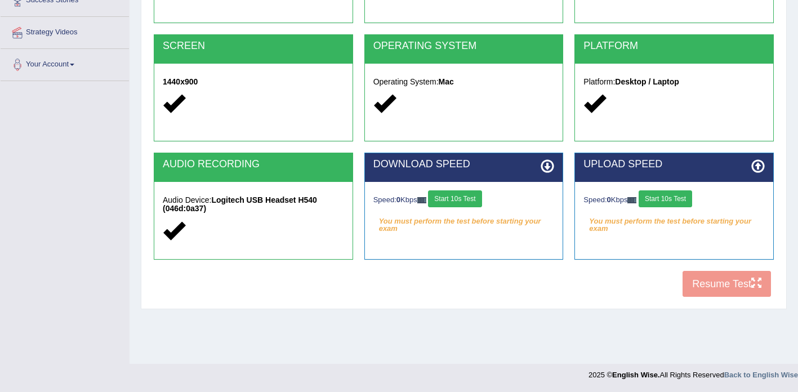
click at [466, 199] on button "Start 10s Test" at bounding box center [455, 198] width 54 height 17
click at [678, 198] on button "Start 10s Test" at bounding box center [666, 198] width 54 height 17
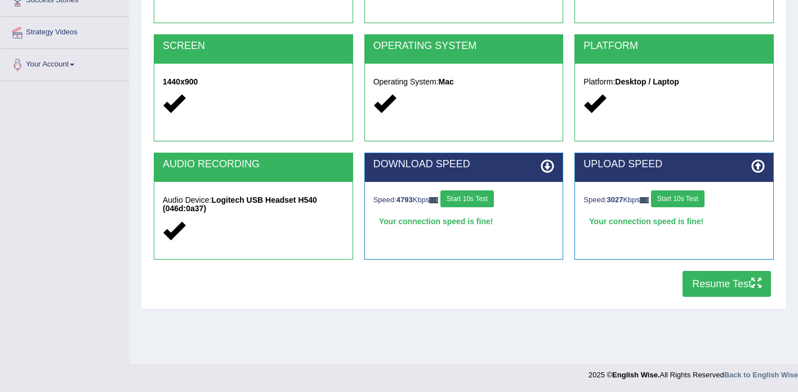
click at [711, 287] on button "Resume Test" at bounding box center [727, 284] width 88 height 26
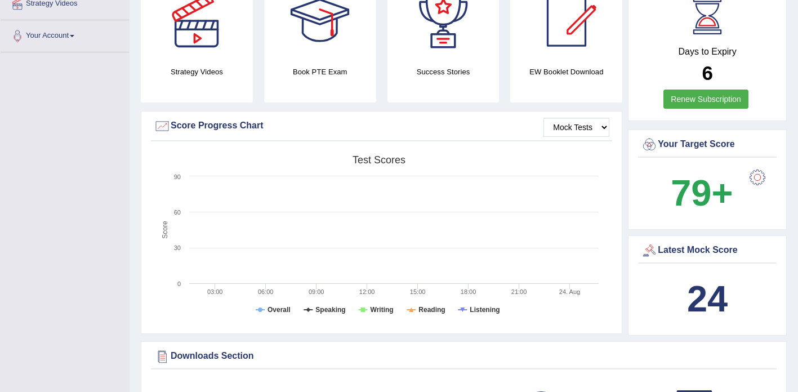
scroll to position [216, 0]
